Goal: Information Seeking & Learning: Learn about a topic

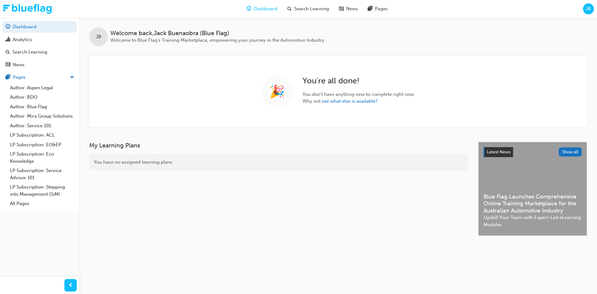
click at [592, 8] on div "JB" at bounding box center [588, 8] width 11 height 11
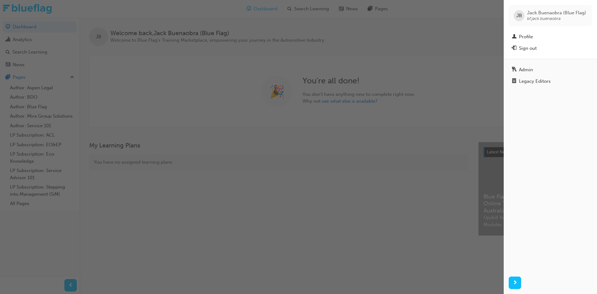
click at [240, 59] on div "button" at bounding box center [252, 147] width 504 height 294
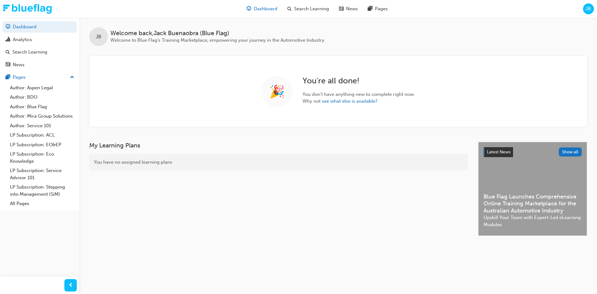
click at [270, 6] on span "Dashboard" at bounding box center [266, 8] width 24 height 7
click at [303, 11] on span "Search Learning" at bounding box center [311, 8] width 35 height 7
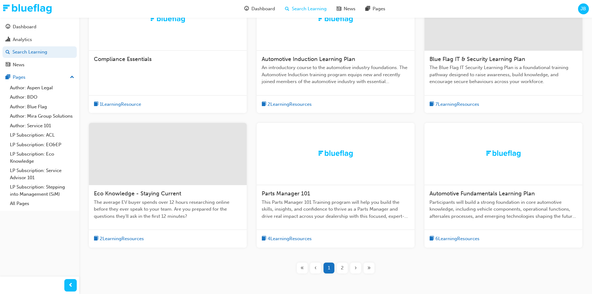
scroll to position [185, 0]
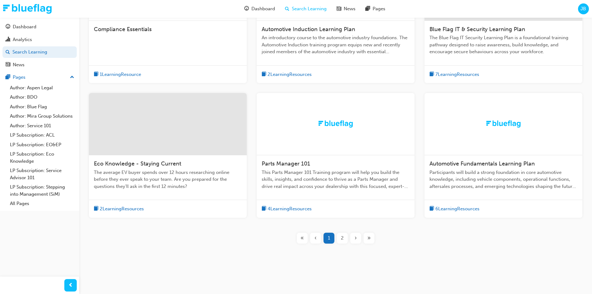
click at [157, 167] on div "Eco Knowledge - Staying Current" at bounding box center [168, 163] width 148 height 7
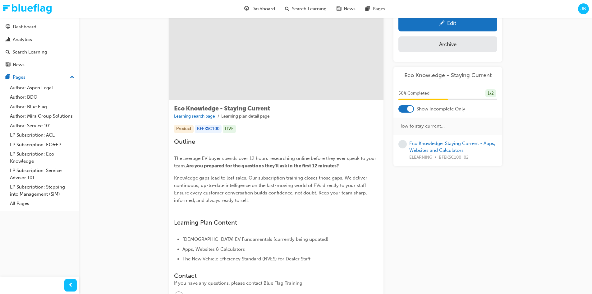
click at [135, 136] on div "Eco Knowledge - Staying Current Learning search page Learning plan detail page …" at bounding box center [335, 166] width 513 height 349
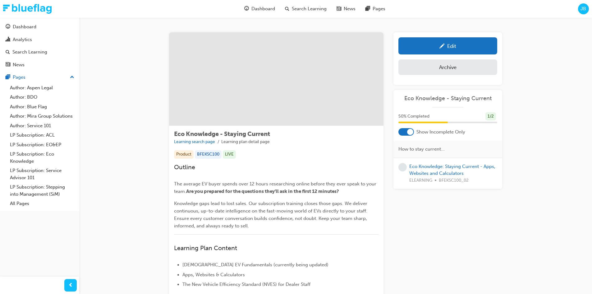
click at [122, 129] on div "Eco Knowledge - Staying Current Learning search page Learning plan detail page …" at bounding box center [335, 191] width 513 height 349
click at [439, 49] on div "Edit" at bounding box center [448, 46] width 90 height 8
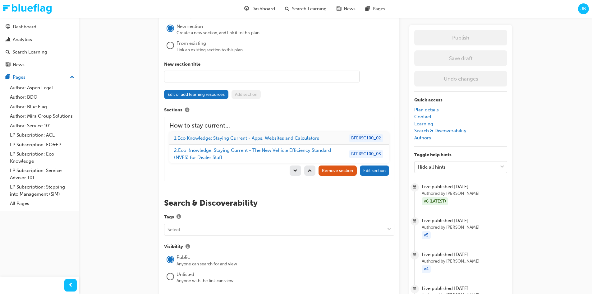
scroll to position [552, 0]
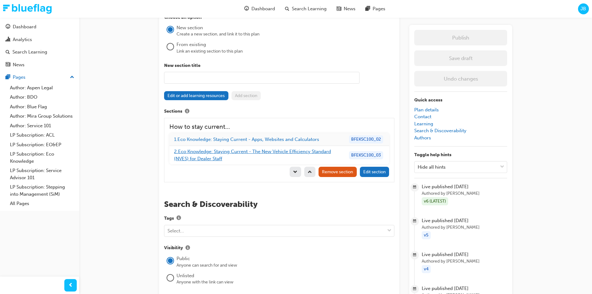
click at [259, 154] on link "2 . Eco Knowledge: Staying Current - The New Vehicle Efficiency Standard (NVES)…" at bounding box center [252, 155] width 157 height 13
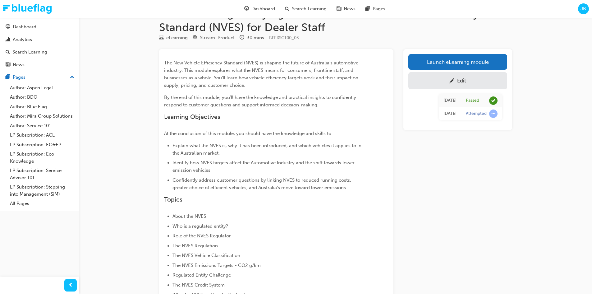
scroll to position [31, 0]
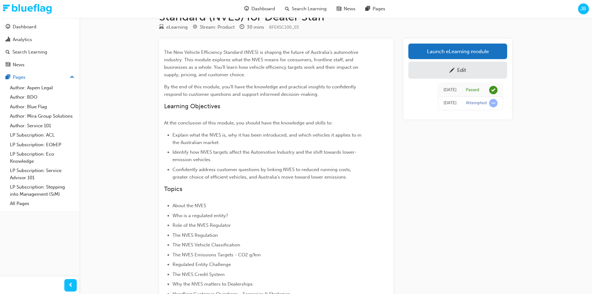
click at [431, 69] on div "Edit" at bounding box center [458, 70] width 90 height 8
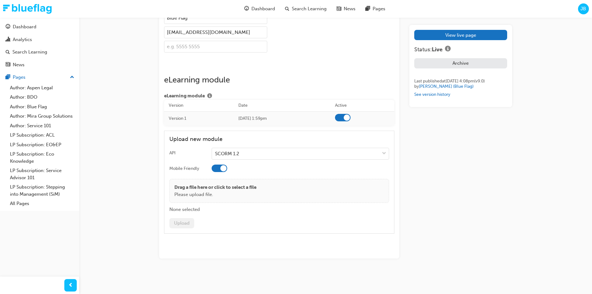
scroll to position [1201, 0]
click at [209, 192] on p "Please upload file." at bounding box center [215, 194] width 82 height 7
click at [183, 224] on button "Upload" at bounding box center [181, 223] width 25 height 10
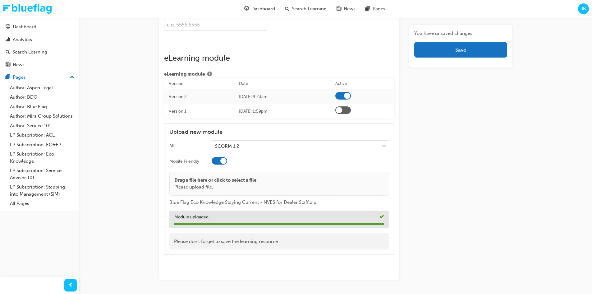
scroll to position [1088, 0]
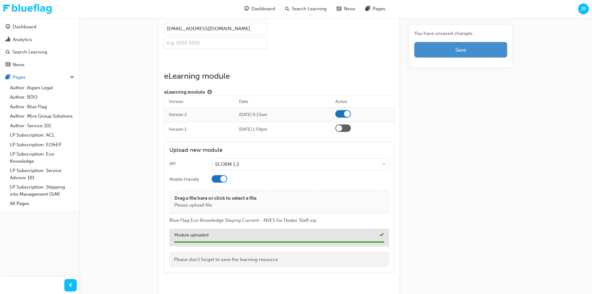
click at [437, 51] on button "Save" at bounding box center [461, 50] width 93 height 16
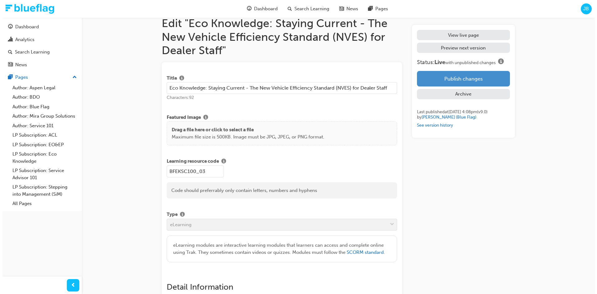
scroll to position [0, 0]
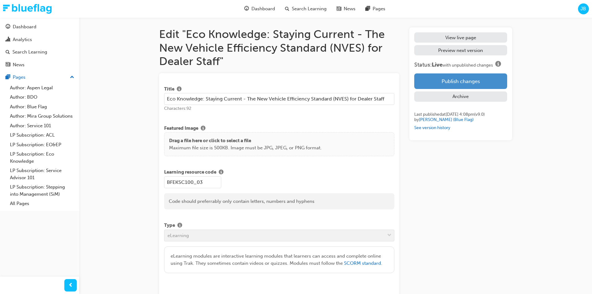
click at [448, 86] on button "Publish changes" at bounding box center [461, 81] width 93 height 16
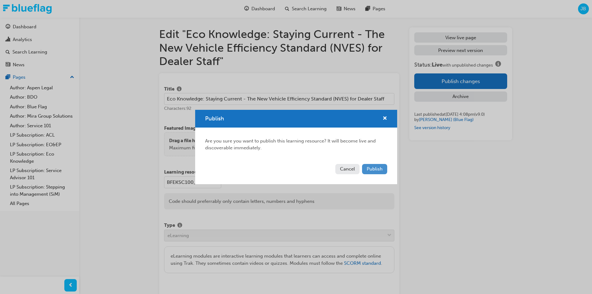
click at [371, 169] on span "Publish" at bounding box center [375, 169] width 16 height 6
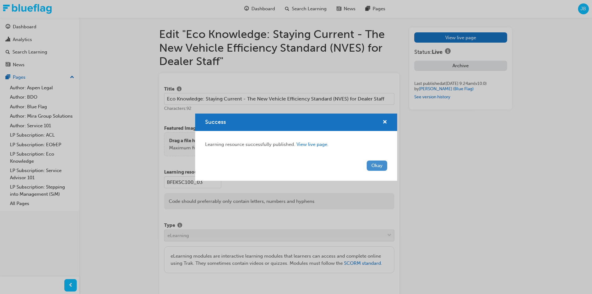
click at [374, 167] on button "Okay" at bounding box center [377, 165] width 21 height 10
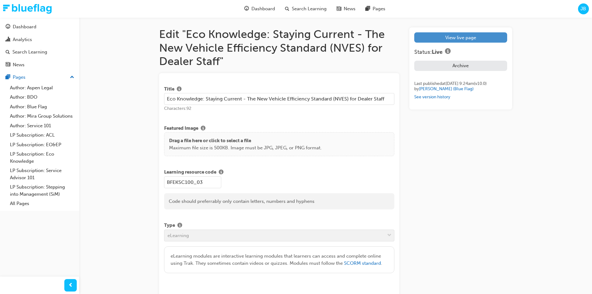
click at [429, 38] on link "View live page" at bounding box center [461, 37] width 93 height 10
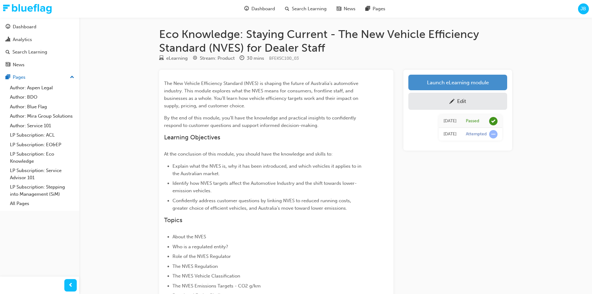
click at [424, 86] on link "Launch eLearning module" at bounding box center [458, 83] width 99 height 16
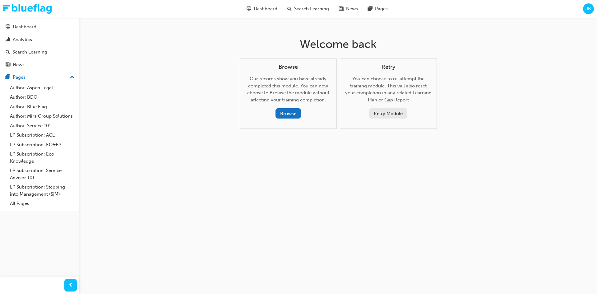
click at [387, 113] on button "Retry Module" at bounding box center [388, 113] width 38 height 10
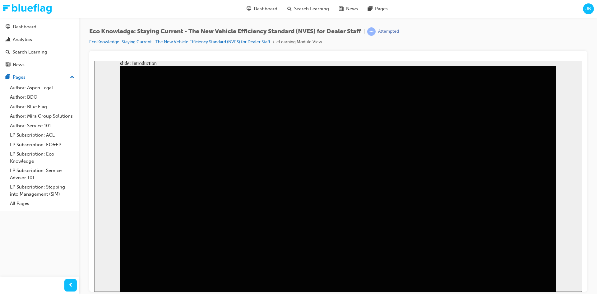
click at [565, 195] on div "slide: Introduction Rectangle 1 Rectangle 1 blueflag_icon_white.png folder-whit…" at bounding box center [338, 175] width 488 height 231
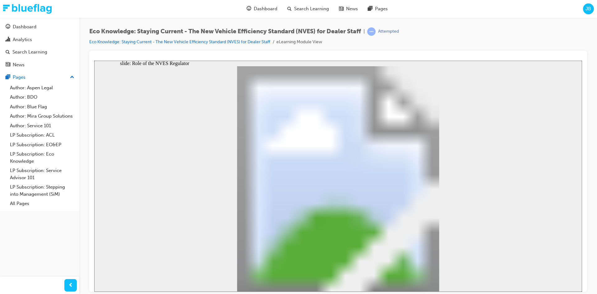
drag, startPoint x: 538, startPoint y: 207, endPoint x: 528, endPoint y: 205, distance: 10.1
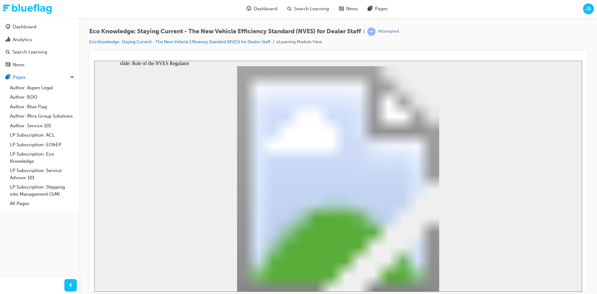
drag, startPoint x: 444, startPoint y: 149, endPoint x: 442, endPoint y: 145, distance: 4.4
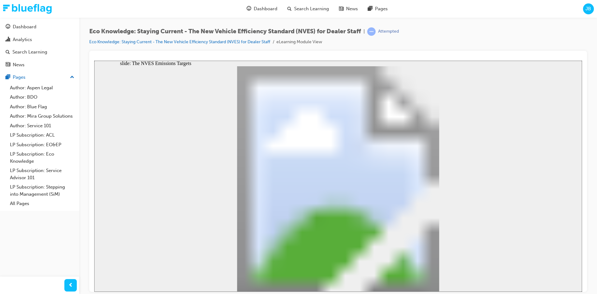
drag, startPoint x: 440, startPoint y: 163, endPoint x: 442, endPoint y: 160, distance: 4.0
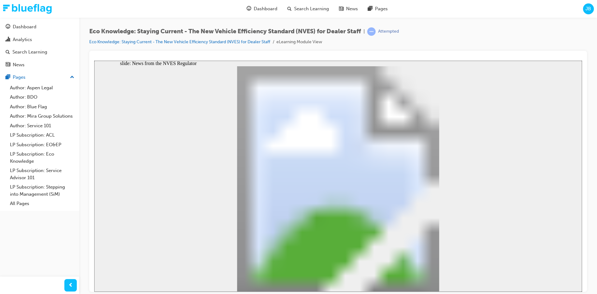
drag, startPoint x: 514, startPoint y: 95, endPoint x: 511, endPoint y: 99, distance: 4.4
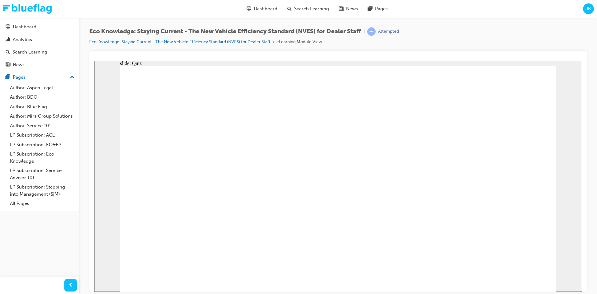
radio input "true"
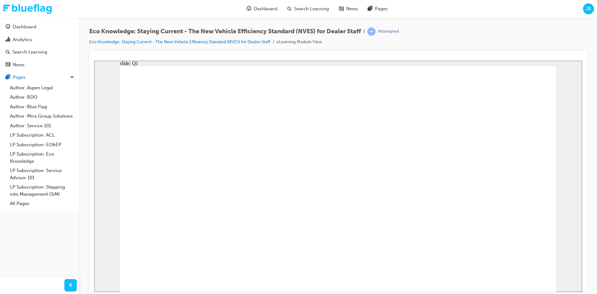
radio input "true"
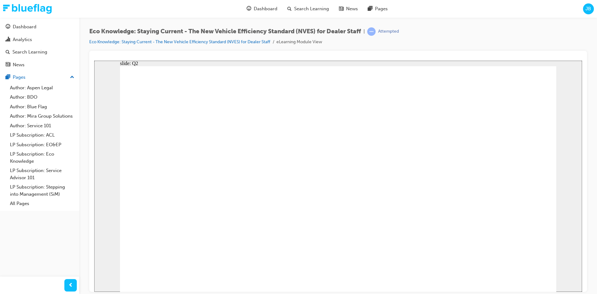
radio input "true"
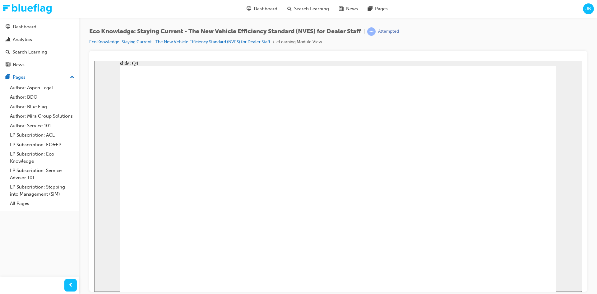
radio input "true"
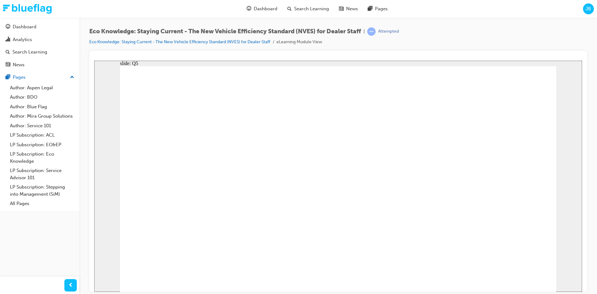
radio input "true"
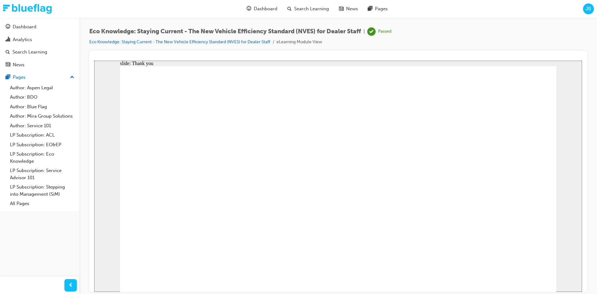
drag, startPoint x: 450, startPoint y: 221, endPoint x: 369, endPoint y: 227, distance: 81.3
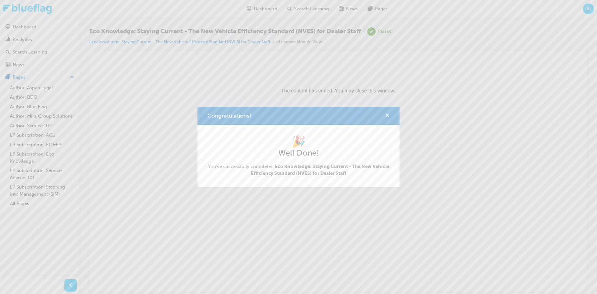
click at [389, 117] on span "cross-icon" at bounding box center [387, 116] width 5 height 6
